Goal: Task Accomplishment & Management: Use online tool/utility

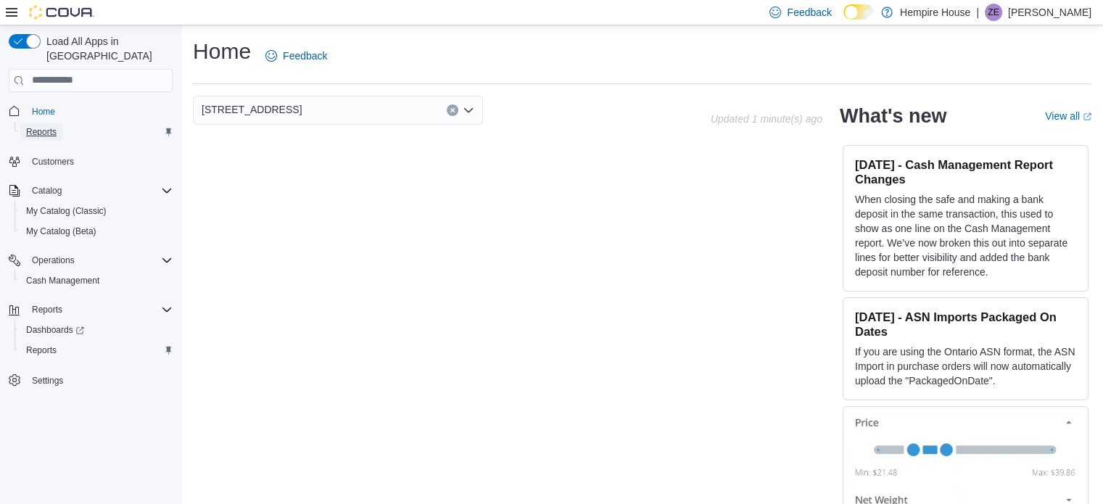
click at [57, 123] on link "Reports" at bounding box center [41, 131] width 42 height 17
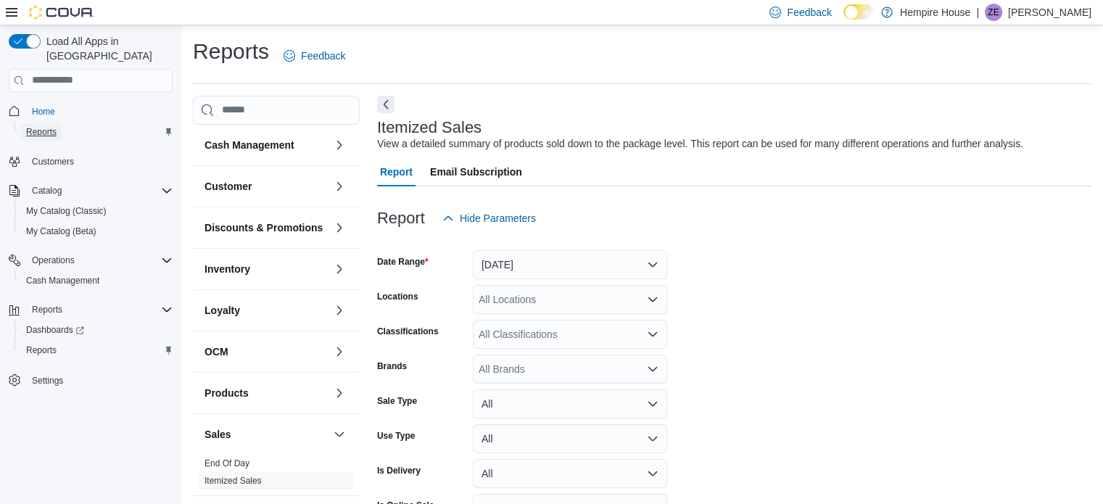
scroll to position [33, 0]
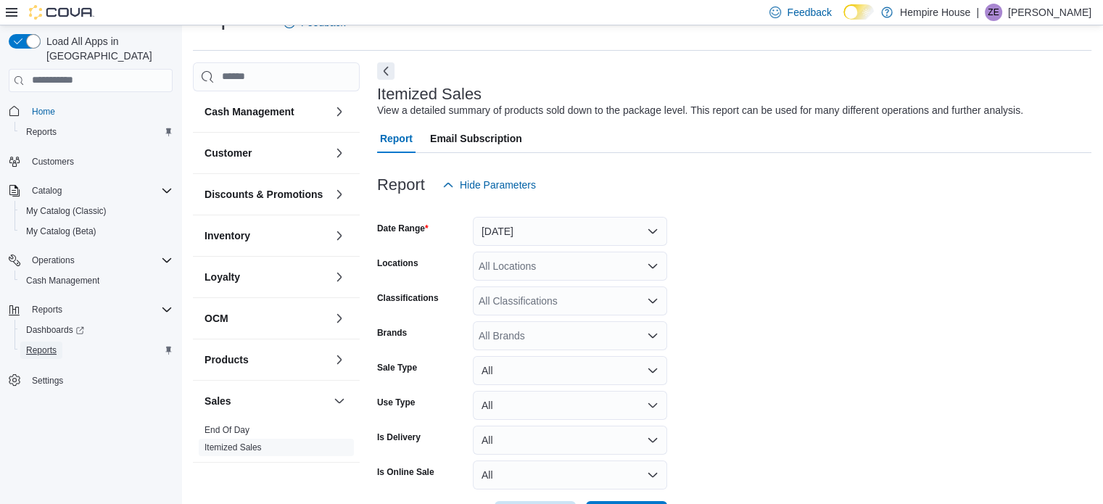
click at [29, 345] on span "Reports" at bounding box center [41, 351] width 30 height 12
click at [44, 345] on span "Reports" at bounding box center [41, 351] width 30 height 12
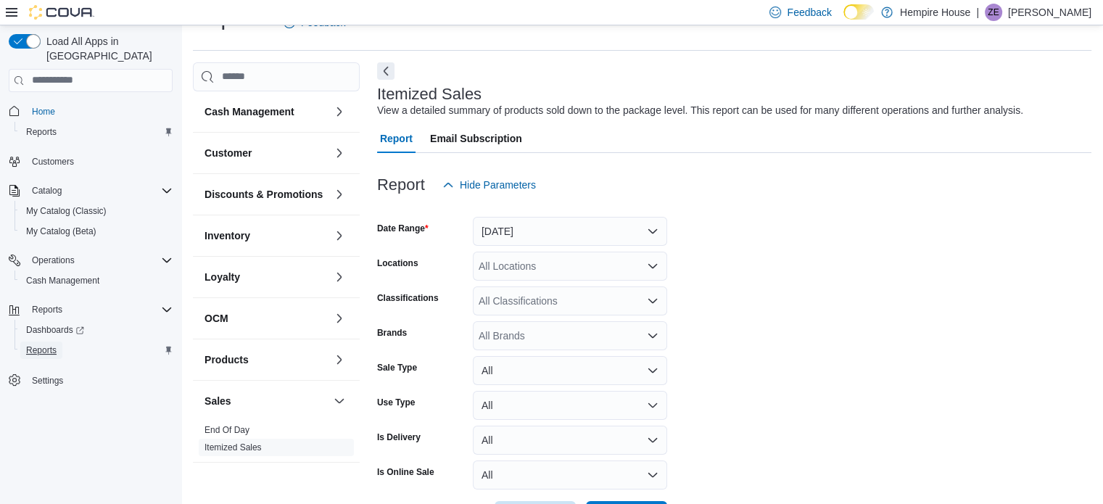
click at [45, 345] on span "Reports" at bounding box center [41, 351] width 30 height 12
click at [59, 324] on span "Dashboards" at bounding box center [55, 330] width 58 height 12
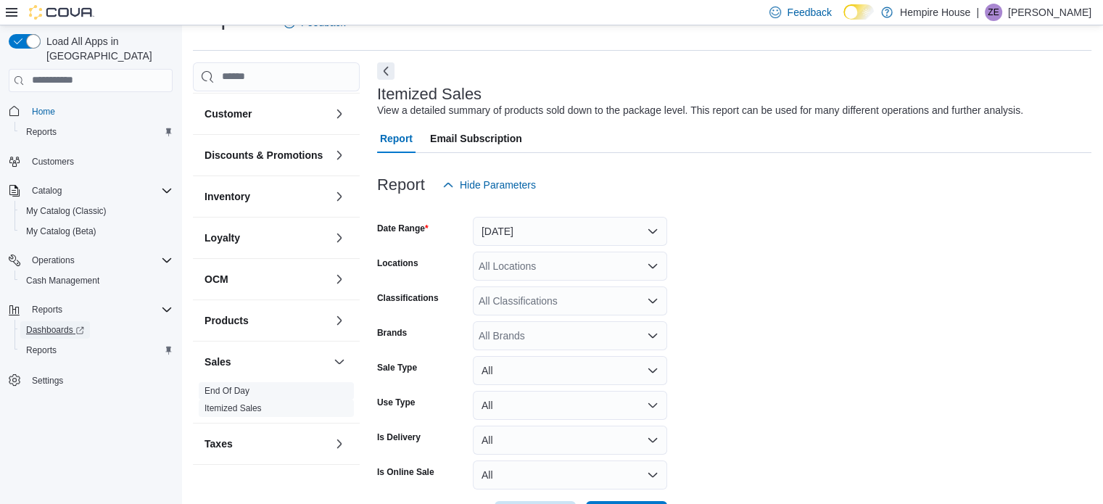
scroll to position [59, 0]
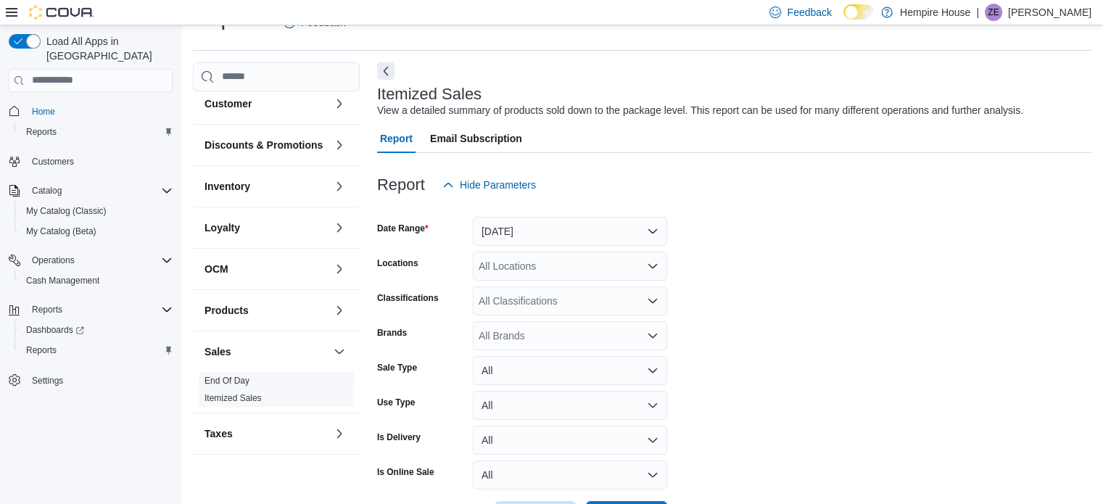
click at [228, 382] on link "End Of Day" at bounding box center [227, 381] width 45 height 10
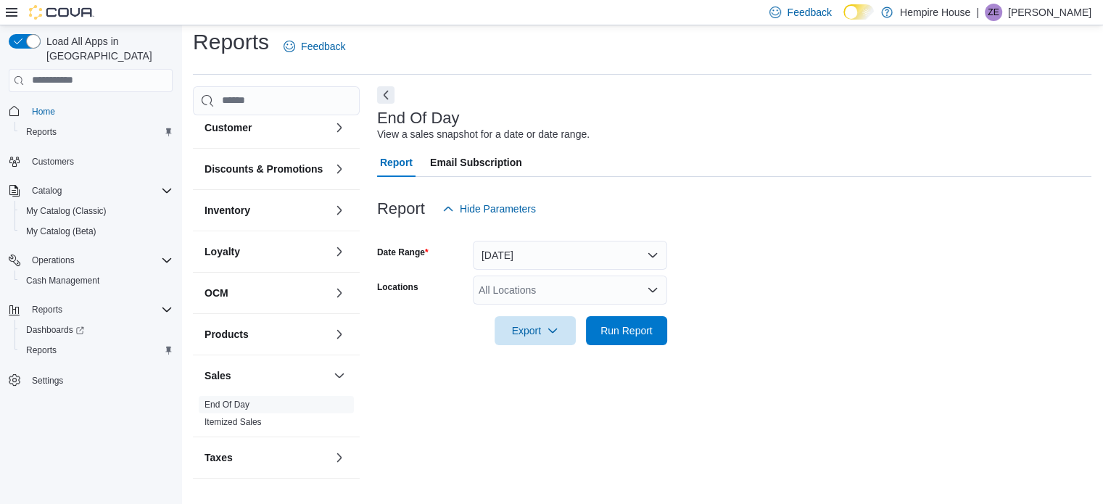
click at [643, 289] on div "All Locations" at bounding box center [570, 290] width 194 height 29
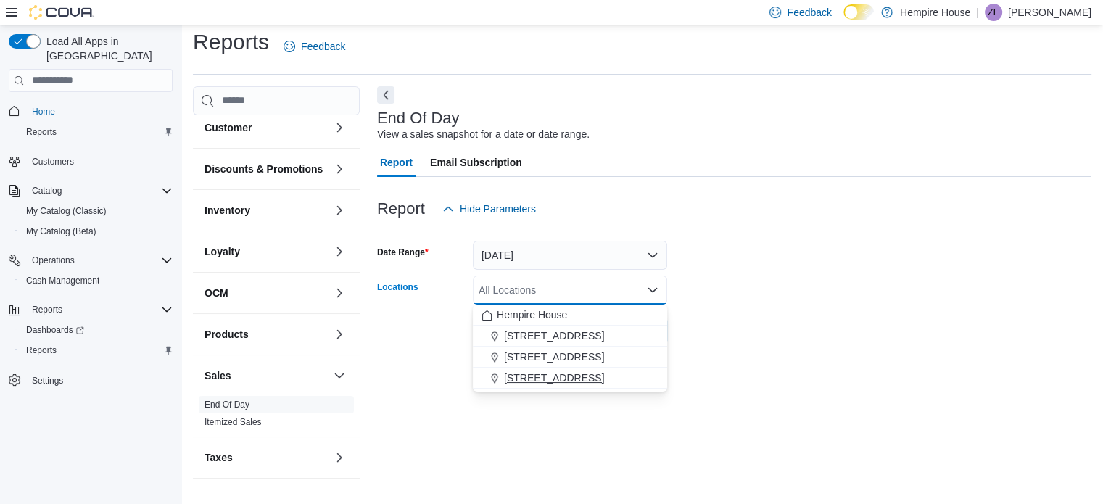
click at [561, 377] on span "[STREET_ADDRESS]" at bounding box center [554, 378] width 100 height 15
click at [770, 382] on div "End Of Day View a sales snapshot for a date or date range. Report Email Subscri…" at bounding box center [734, 289] width 715 height 407
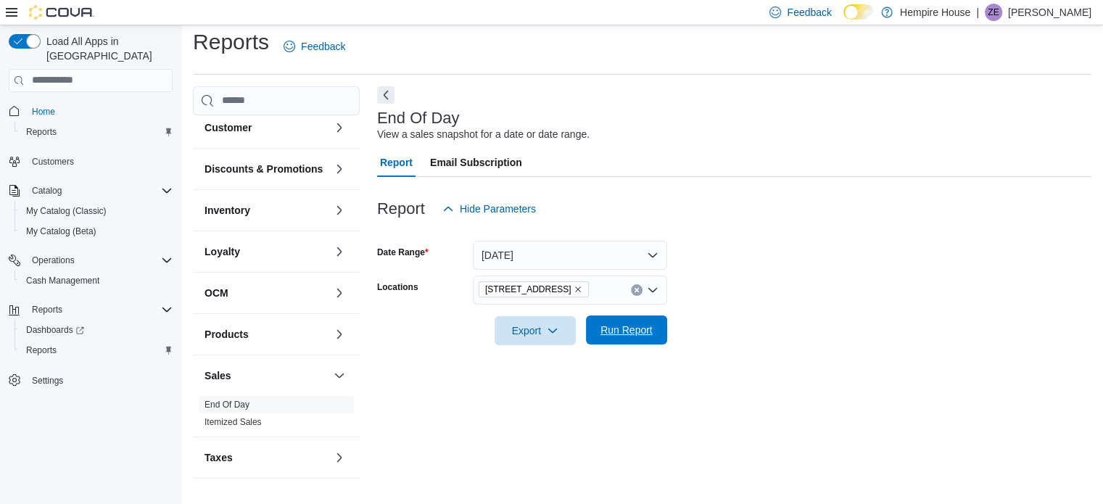
click at [650, 334] on span "Run Report" at bounding box center [627, 330] width 52 height 15
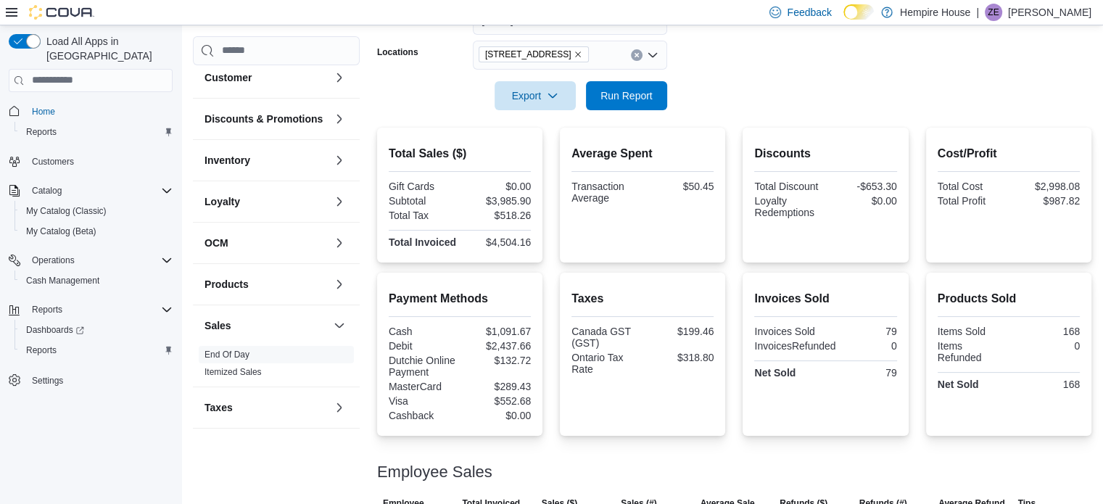
scroll to position [125, 0]
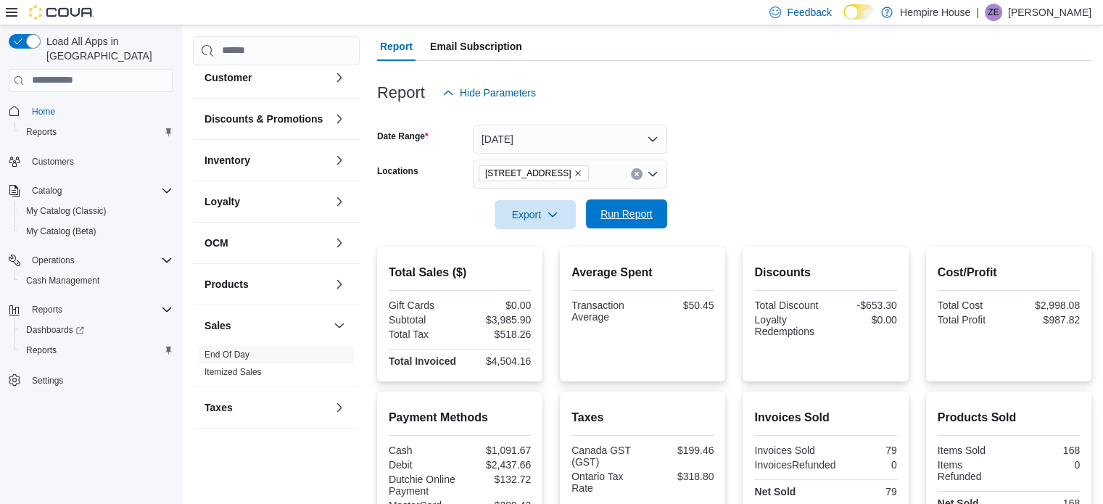
click at [656, 207] on span "Run Report" at bounding box center [627, 213] width 64 height 29
click at [540, 212] on span "Export" at bounding box center [535, 213] width 64 height 29
click at [770, 224] on form "Date Range [DATE] Locations [STREET_ADDRESS] Export Run Report" at bounding box center [734, 168] width 715 height 122
drag, startPoint x: 679, startPoint y: 202, endPoint x: 667, endPoint y: 205, distance: 12.9
click at [670, 205] on form "Date Range [DATE] Locations [STREET_ADDRESS] Export Run Report" at bounding box center [734, 168] width 715 height 122
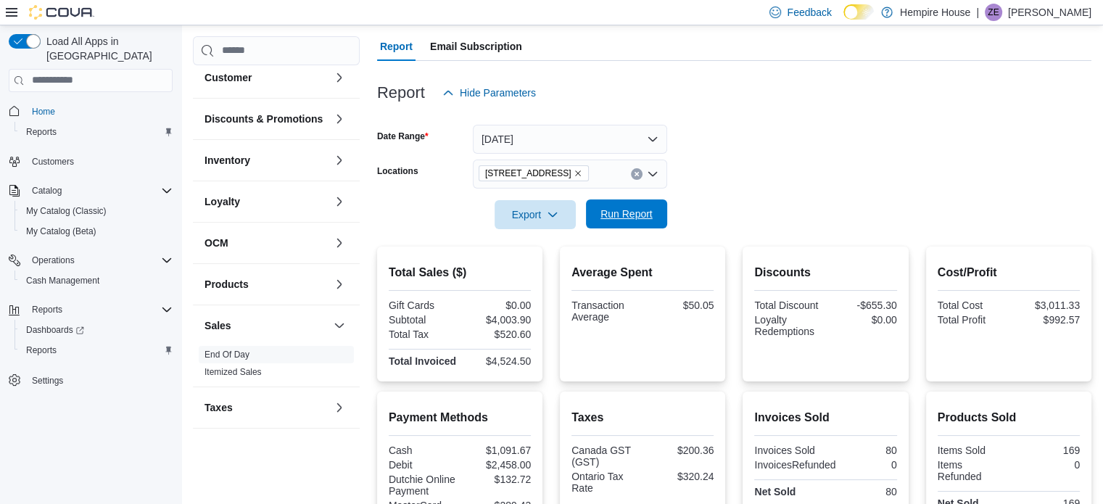
click at [641, 208] on span "Run Report" at bounding box center [627, 214] width 52 height 15
click at [537, 214] on span "Export" at bounding box center [535, 213] width 64 height 29
click at [543, 276] on span "Export to Pdf" at bounding box center [537, 273] width 65 height 12
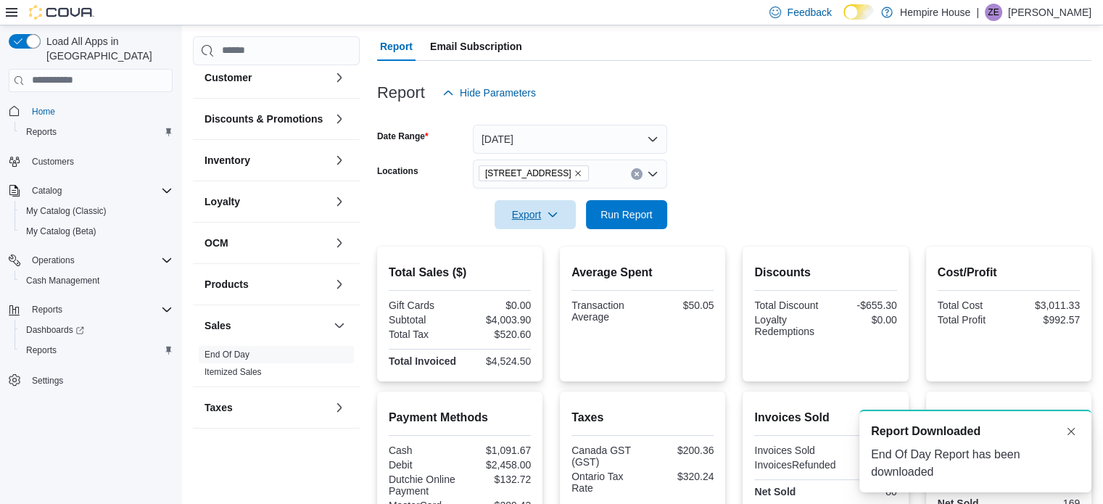
scroll to position [0, 0]
